Goal: Task Accomplishment & Management: Use online tool/utility

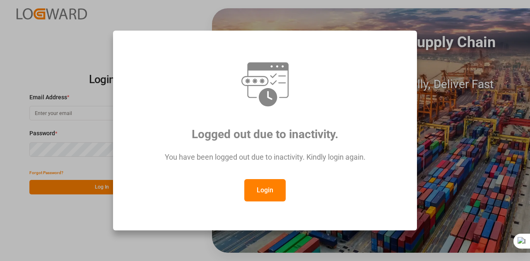
click at [254, 187] on button "Login" at bounding box center [264, 190] width 41 height 22
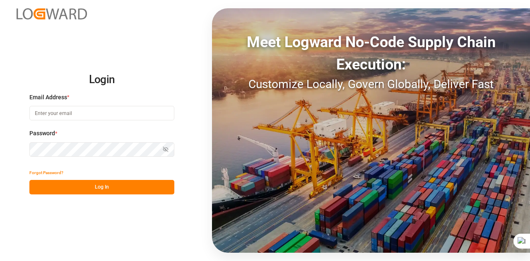
click at [114, 114] on input at bounding box center [101, 113] width 145 height 14
type input "[EMAIL_ADDRESS][DOMAIN_NAME]"
click at [86, 186] on button "Log In" at bounding box center [101, 187] width 145 height 14
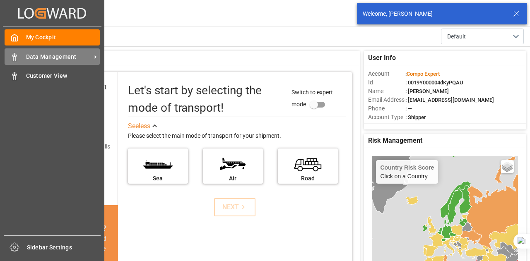
click at [26, 55] on span "Data Management" at bounding box center [58, 57] width 65 height 9
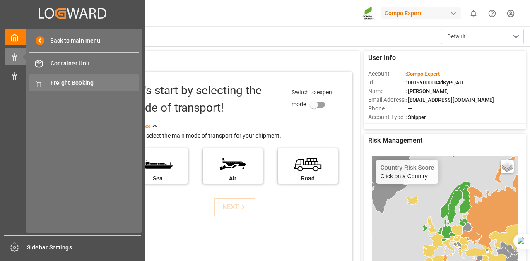
click at [60, 79] on span "Freight Booking" at bounding box center [95, 83] width 89 height 9
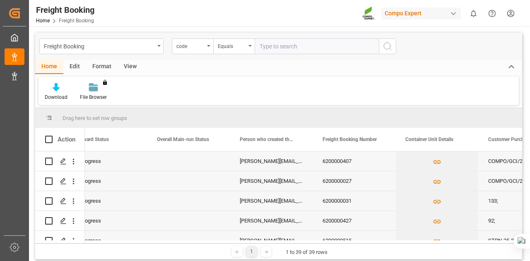
scroll to position [0, 353]
